Goal: Use online tool/utility: Utilize a website feature to perform a specific function

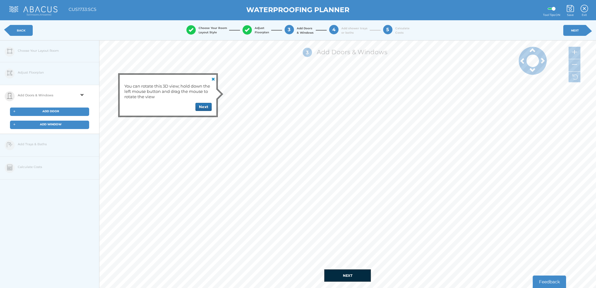
click at [56, 110] on span "ADD DOOR" at bounding box center [50, 110] width 17 height 3
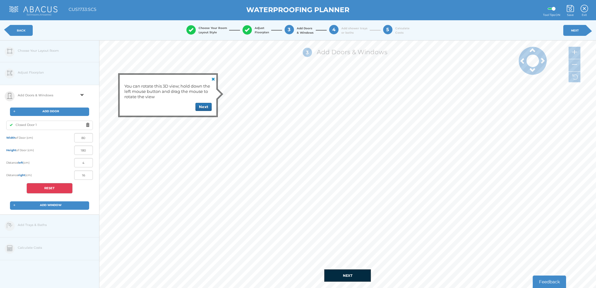
click at [208, 112] on div "You can rotate this 3D view; hold down the left mouse button and drag the mouse…" at bounding box center [168, 95] width 97 height 41
click at [203, 107] on button "Next" at bounding box center [203, 107] width 16 height 8
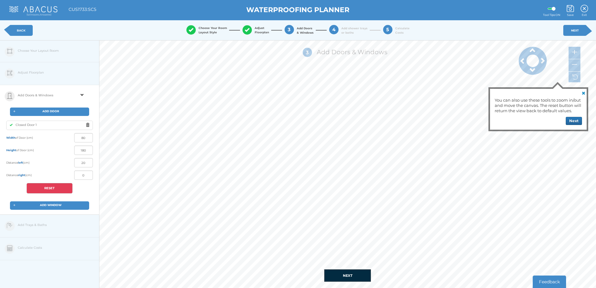
type input "0"
type input "-5"
type input "0"
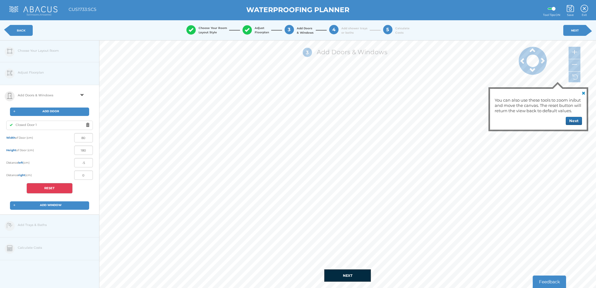
type input "120"
type input "5"
type input "115"
type input "16"
type input "104"
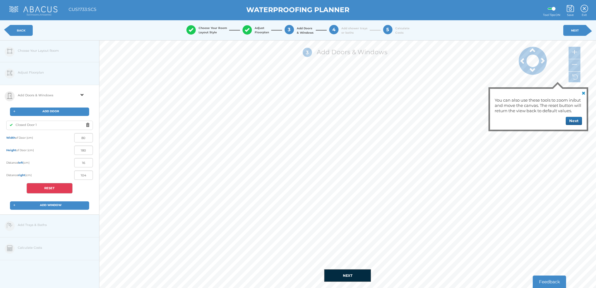
type input "19"
type input "101"
type input "25"
type input "95"
type input "30"
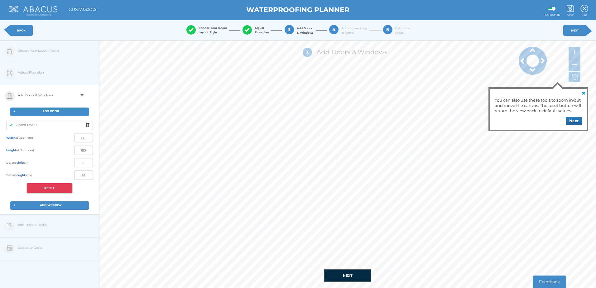
type input "90"
type input "37"
type input "83"
type input "45"
type input "75"
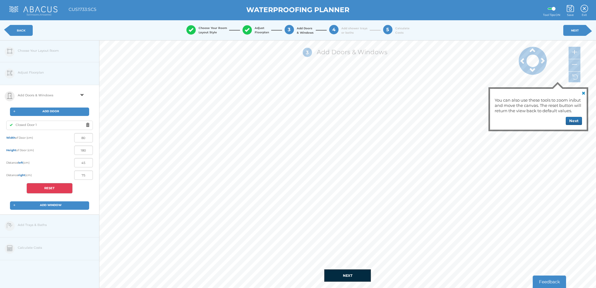
type input "49"
type input "71"
type input "52"
type input "68"
type input "54"
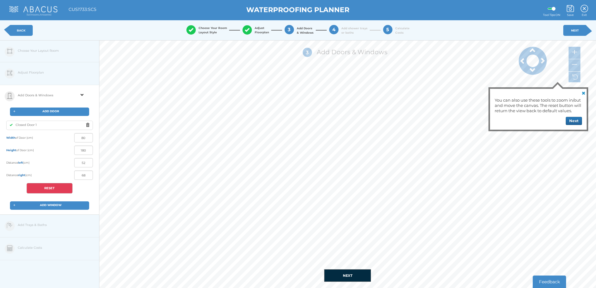
type input "66"
type input "56"
type input "64"
type input "58"
type input "62"
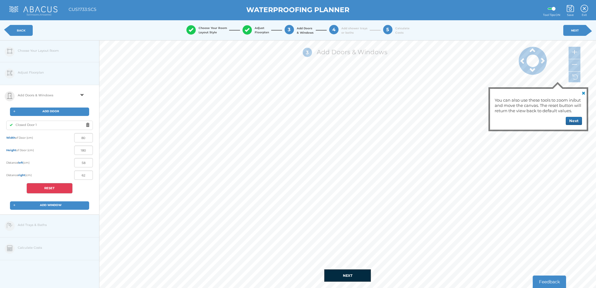
type input "60"
type input "59"
type input "61"
type input "58"
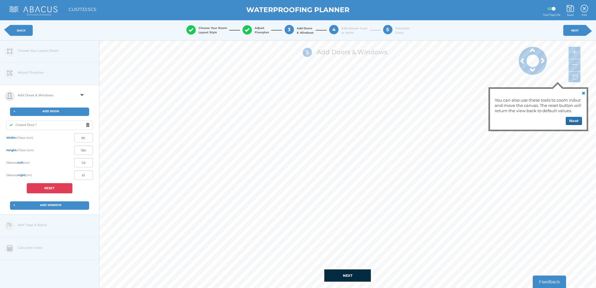
type input "62"
type input "57"
type input "63"
type input "56"
type input "64"
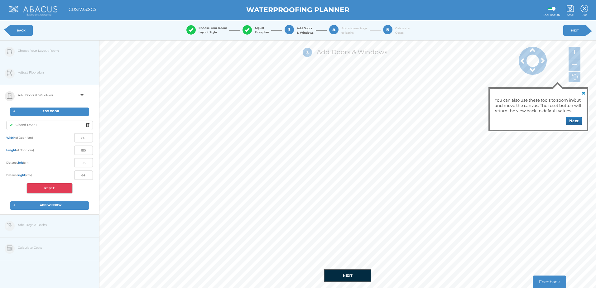
type input "55"
type input "65"
type input "58"
type input "62"
type input "56"
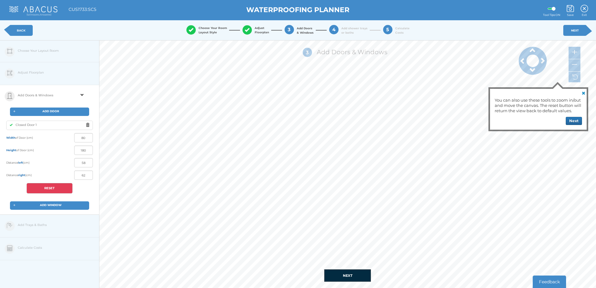
type input "64"
type input "55"
type input "65"
type input "54"
type input "66"
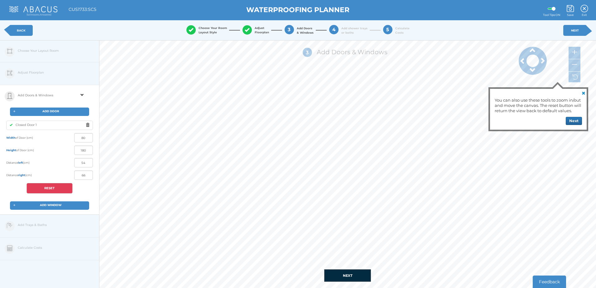
type input "55"
type input "65"
type input "54"
type input "66"
type input "55"
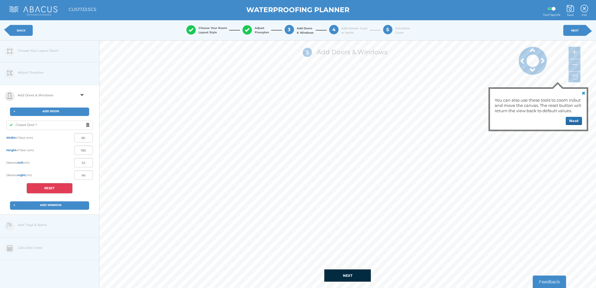
type input "65"
type input "54"
type input "66"
type input "55"
type input "65"
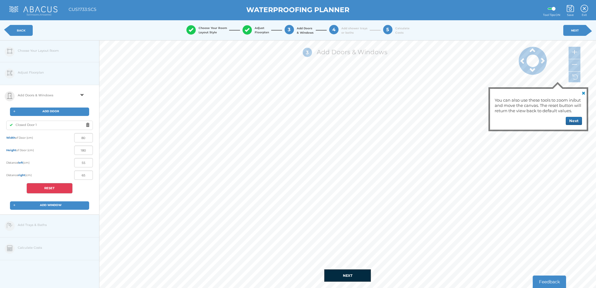
type input "54"
type input "66"
type input "56"
type input "64"
type input "57"
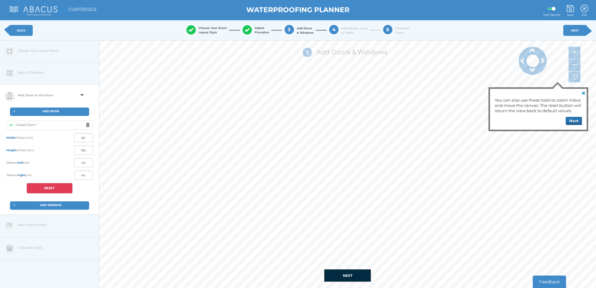
type input "63"
type input "55"
type input "65"
type input "56"
type input "64"
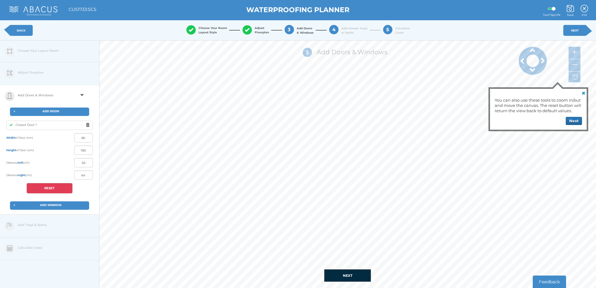
type input "55"
type input "65"
type input "56"
type input "64"
type input "55"
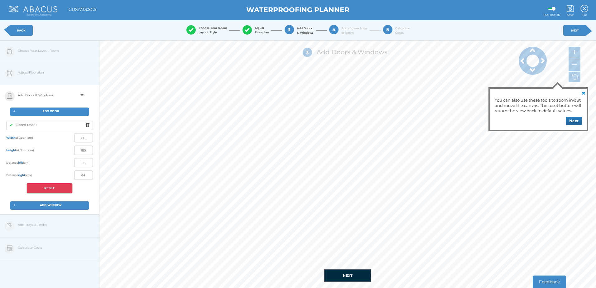
type input "65"
type input "54"
type input "66"
type input "56"
type input "64"
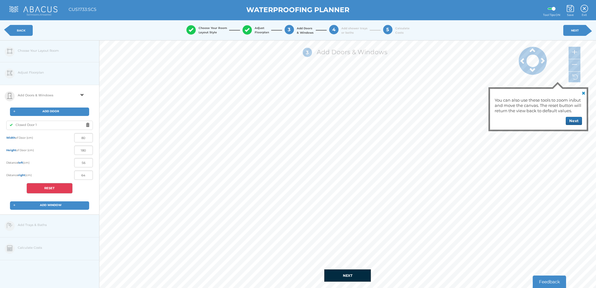
type input "55"
type input "65"
type input "56"
type input "64"
type input "55"
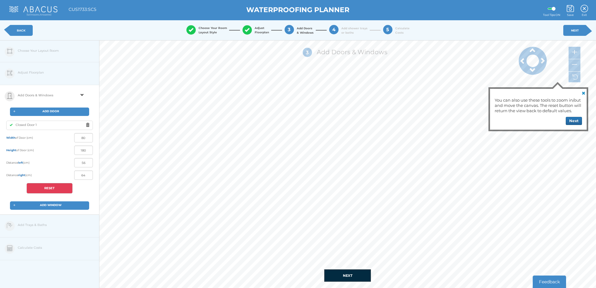
type input "65"
type input "57"
type input "63"
type input "56"
type input "64"
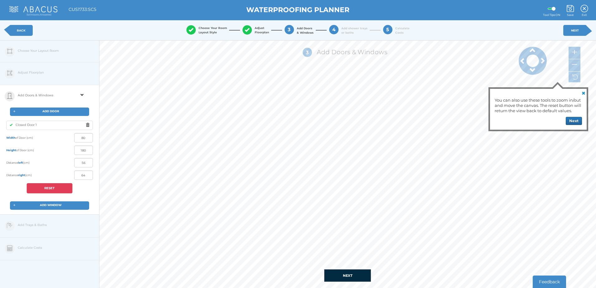
type input "55"
type input "65"
type input "57"
type input "63"
type input "56"
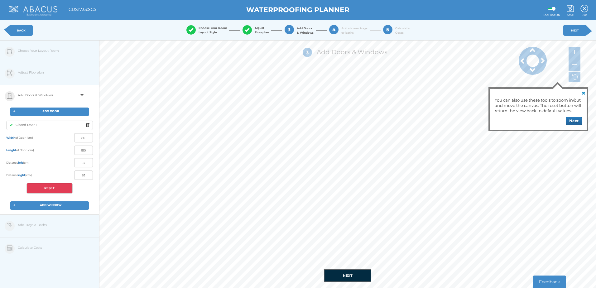
type input "64"
type input "55"
type input "65"
type input "54"
type input "66"
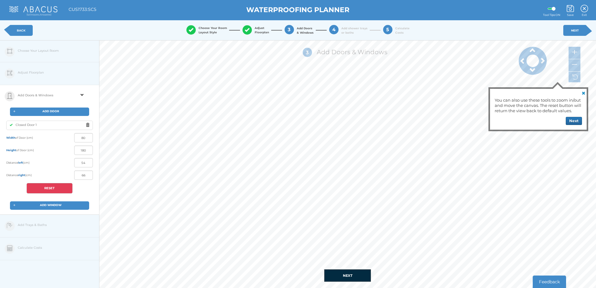
type input "55"
type input "65"
type input "54"
type input "66"
type input "46"
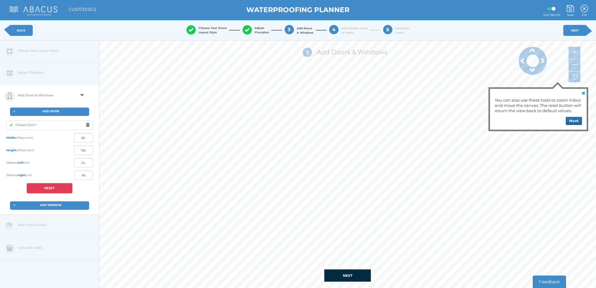
type input "74"
type input "42"
type input "78"
type input "35"
type input "85"
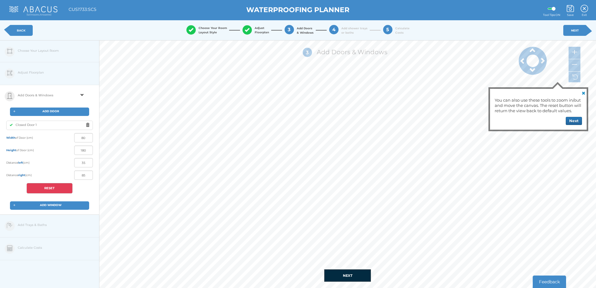
type input "30"
type input "90"
type input "28"
type input "92"
type input "18"
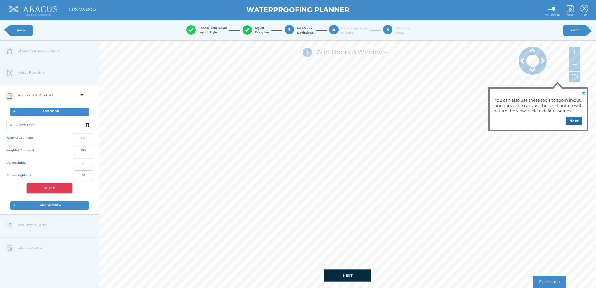
type input "102"
type input "15"
type input "105"
type input "9"
type input "111"
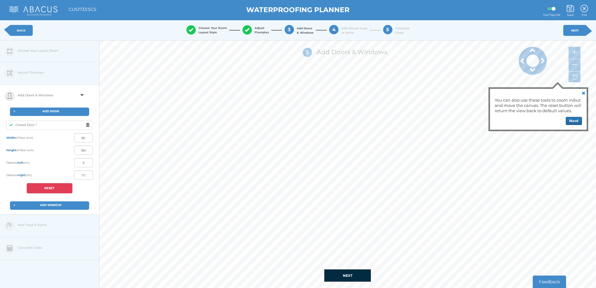
type input "7"
type input "113"
type input "4"
type input "116"
type input "1"
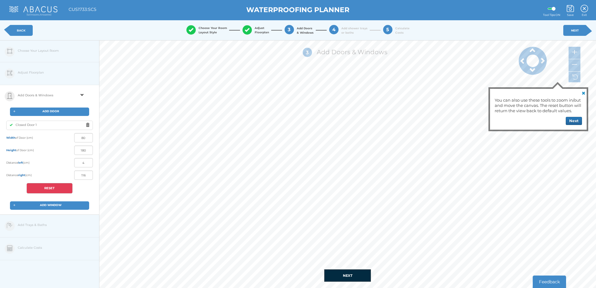
type input "119"
type input "0"
type input "120"
click at [355, 275] on button "NEXT" at bounding box center [347, 275] width 47 height 12
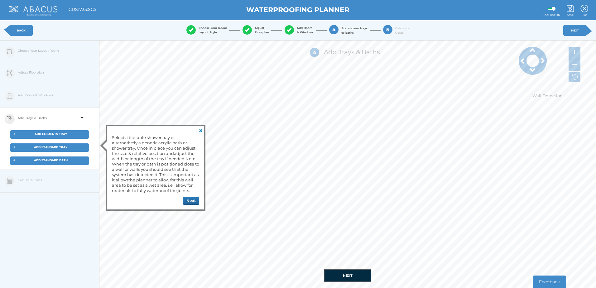
click at [54, 134] on span "ADD ELEMENTS TRAY" at bounding box center [51, 133] width 32 height 3
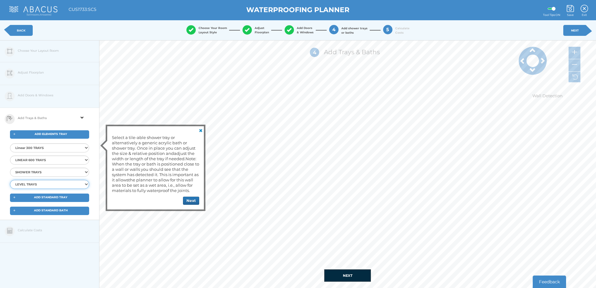
click at [82, 184] on select "LEVEL TRAYS Elements Level Tray 12x9 END Elements Level Tray 16x9 END Elements …" at bounding box center [49, 184] width 79 height 9
select select "{"id":"72","ProductID":"4383","Item":"EMST-10-7510","Description":"Elements Lev…"
click at [10, 180] on select "LEVEL TRAYS Elements Level Tray 12x9 END Elements Level Tray 16x9 END Elements …" at bounding box center [49, 184] width 79 height 9
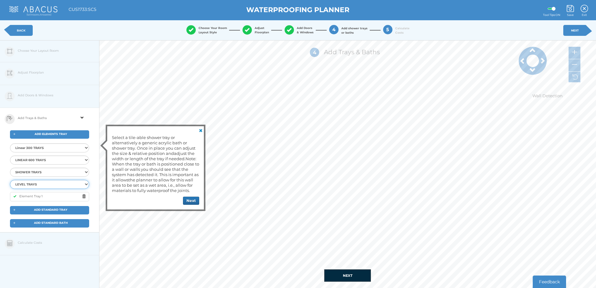
select select
click at [188, 200] on button "Next" at bounding box center [191, 201] width 16 height 8
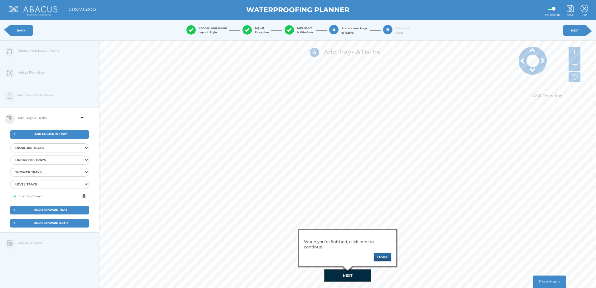
click at [385, 256] on button "Done" at bounding box center [382, 257] width 17 height 8
